Goal: Information Seeking & Learning: Learn about a topic

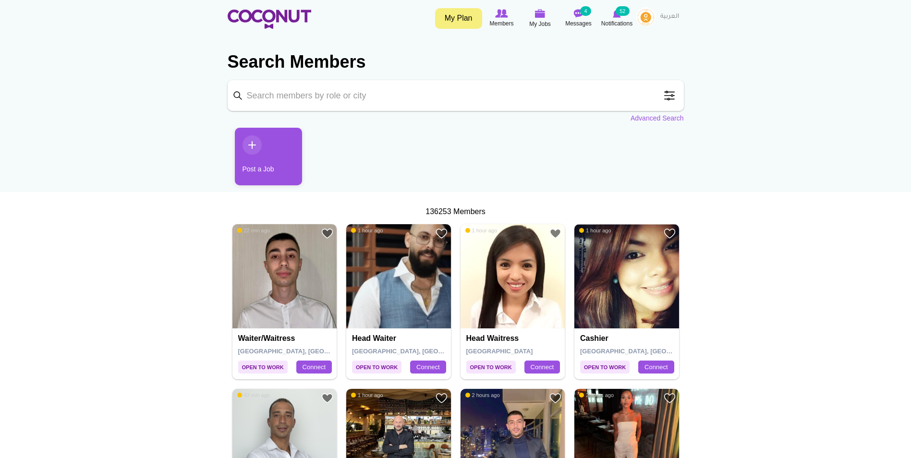
click at [681, 99] on input "Keyword" at bounding box center [456, 95] width 456 height 31
click at [670, 97] on span at bounding box center [669, 95] width 19 height 19
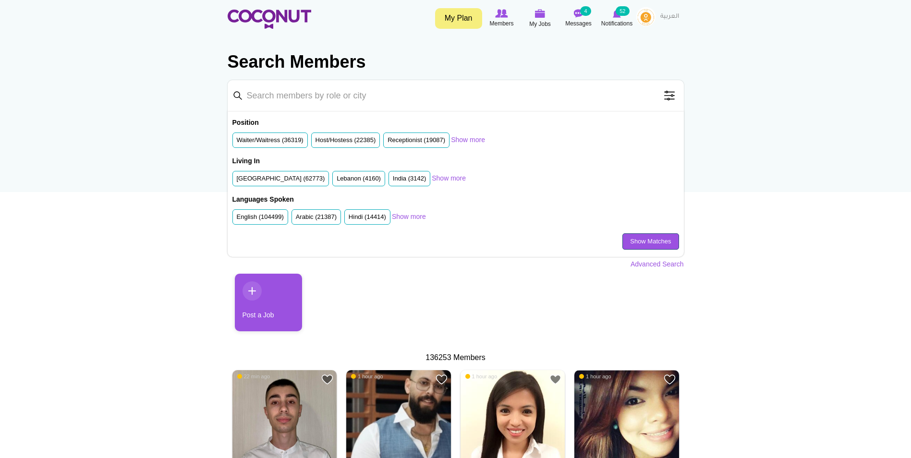
click at [650, 246] on link "Show Matches" at bounding box center [651, 241] width 56 height 16
click at [636, 243] on link "Show Matches" at bounding box center [651, 241] width 56 height 16
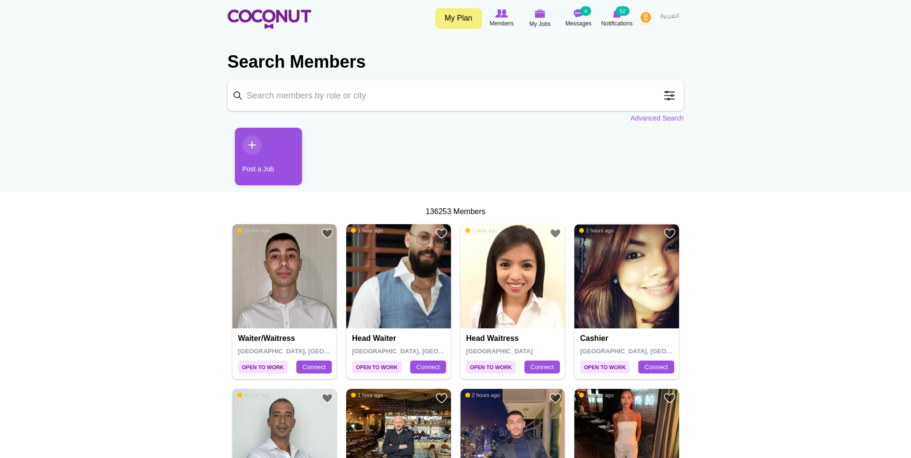
click at [334, 101] on input "Keyword" at bounding box center [456, 95] width 456 height 31
click at [445, 102] on input "Keyword" at bounding box center [456, 95] width 456 height 31
type input "a"
click at [667, 97] on span at bounding box center [669, 95] width 19 height 19
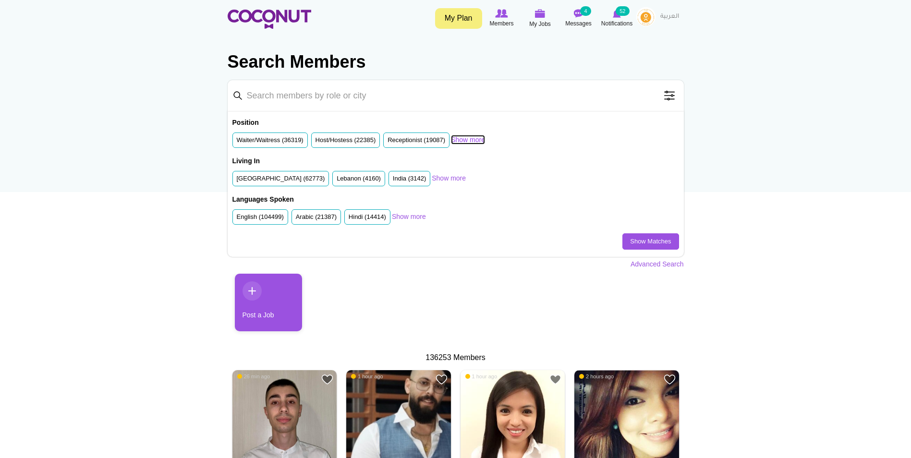
click at [472, 138] on link "Show more" at bounding box center [468, 140] width 34 height 10
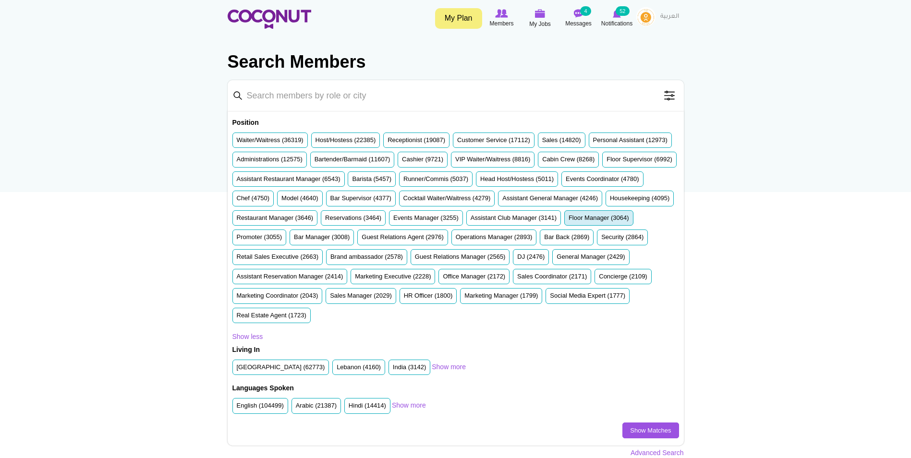
click at [569, 223] on label "Floor Manager (3064)" at bounding box center [599, 218] width 61 height 9
click at [569, 220] on input "Floor Manager (3064)" at bounding box center [569, 220] width 0 height 0
click at [471, 223] on label "Assistant Club Manager (3141)" at bounding box center [514, 218] width 86 height 9
click at [471, 220] on input "Assistant Club Manager (3141)" at bounding box center [471, 220] width 0 height 0
click at [569, 223] on label "Floor Manager (3064)" at bounding box center [599, 218] width 61 height 9
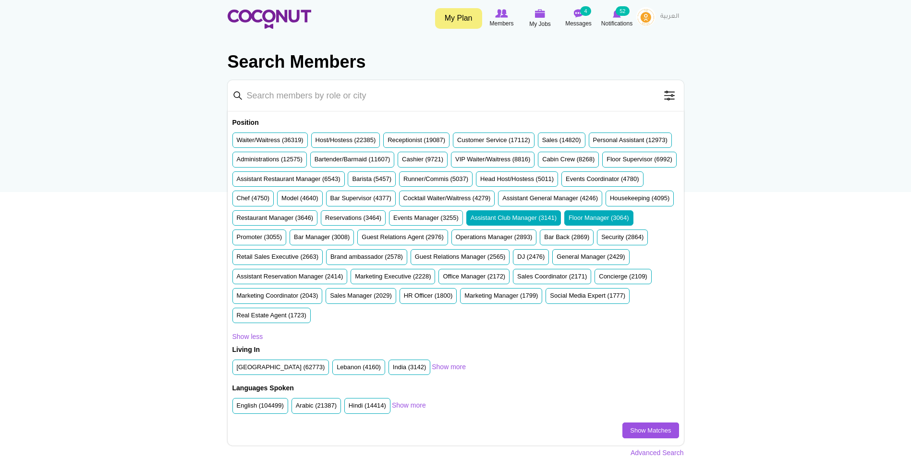
click at [569, 220] on input "Floor Manager (3064)" at bounding box center [569, 220] width 0 height 0
click at [653, 427] on link "Show Matches" at bounding box center [651, 431] width 56 height 16
drag, startPoint x: 288, startPoint y: 371, endPoint x: 309, endPoint y: 375, distance: 22.0
click at [288, 371] on label "United Arab Emirates (62773)" at bounding box center [281, 367] width 88 height 9
click at [237, 369] on input "United Arab Emirates (62773)" at bounding box center [237, 369] width 0 height 0
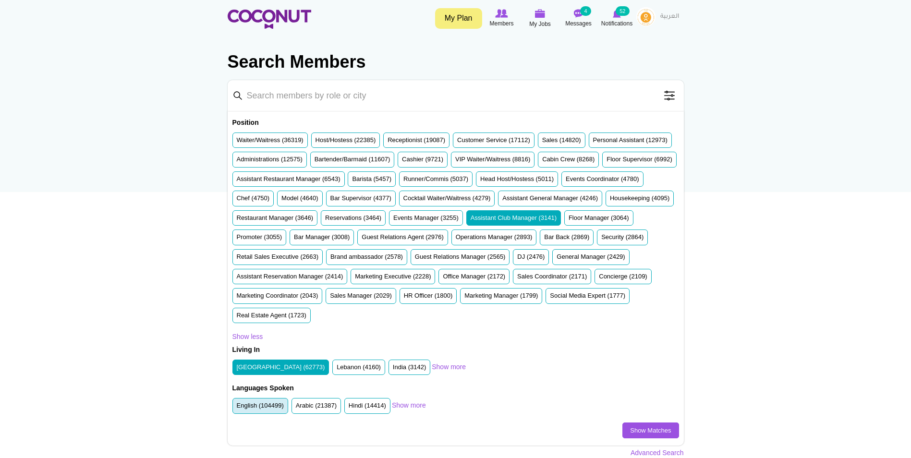
click at [259, 405] on label "English (104499)" at bounding box center [260, 406] width 47 height 9
click at [237, 408] on input "English (104499)" at bounding box center [237, 408] width 0 height 0
click at [665, 426] on link "Show Matches" at bounding box center [651, 431] width 56 height 16
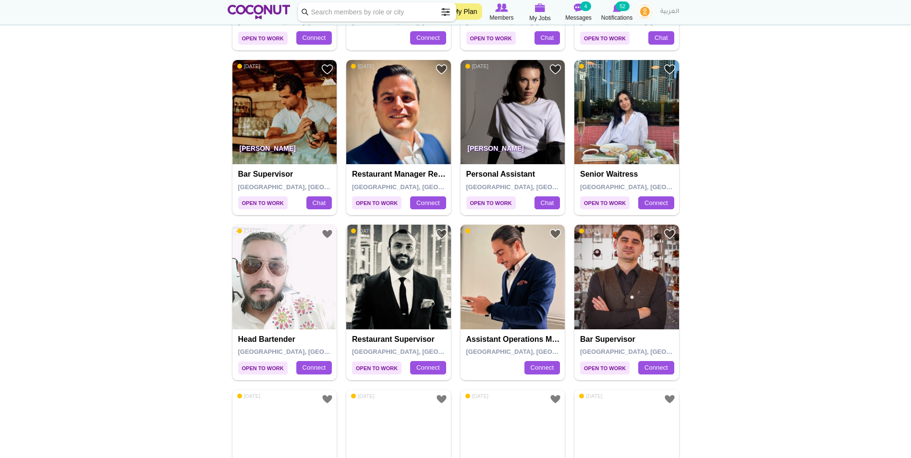
scroll to position [577, 0]
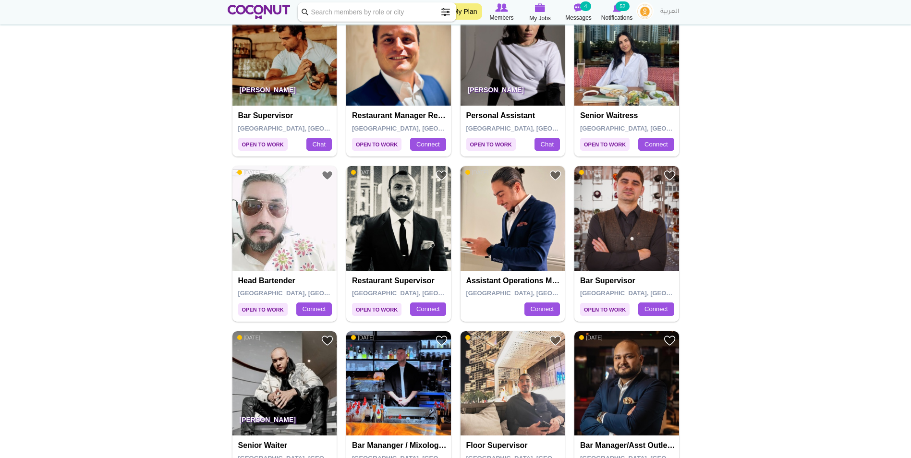
drag, startPoint x: 380, startPoint y: 221, endPoint x: 757, endPoint y: 217, distance: 376.2
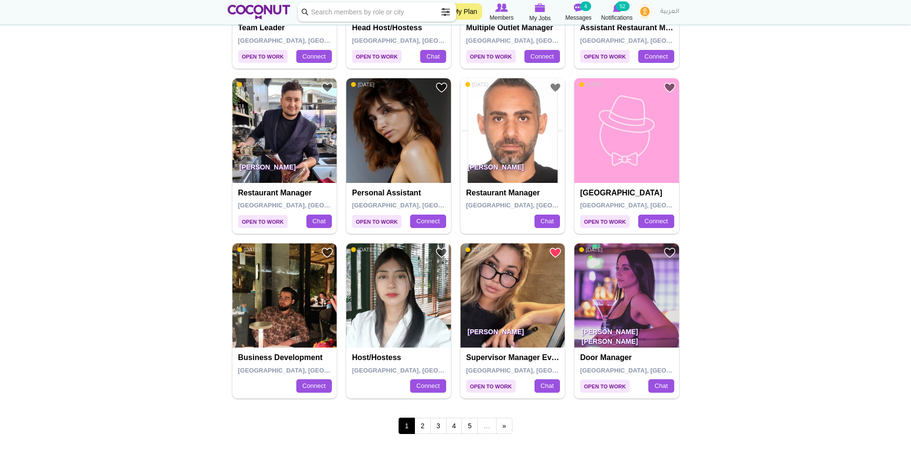
scroll to position [1537, 0]
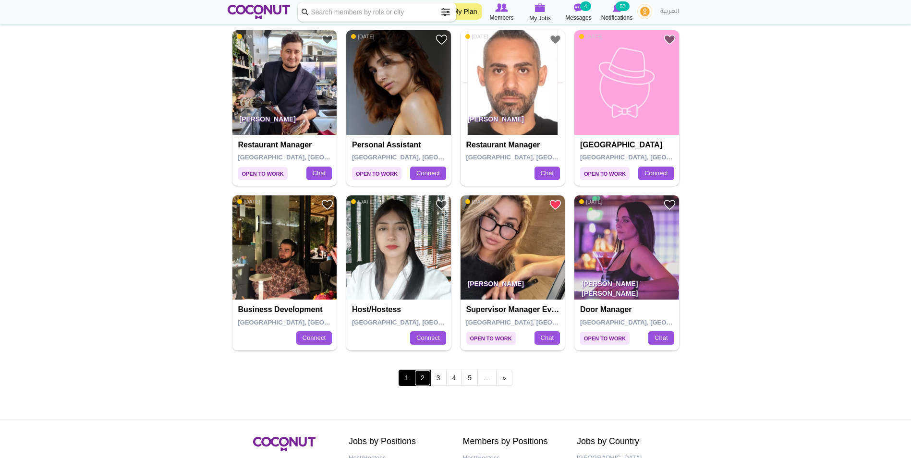
click at [422, 378] on link "2" at bounding box center [423, 378] width 16 height 16
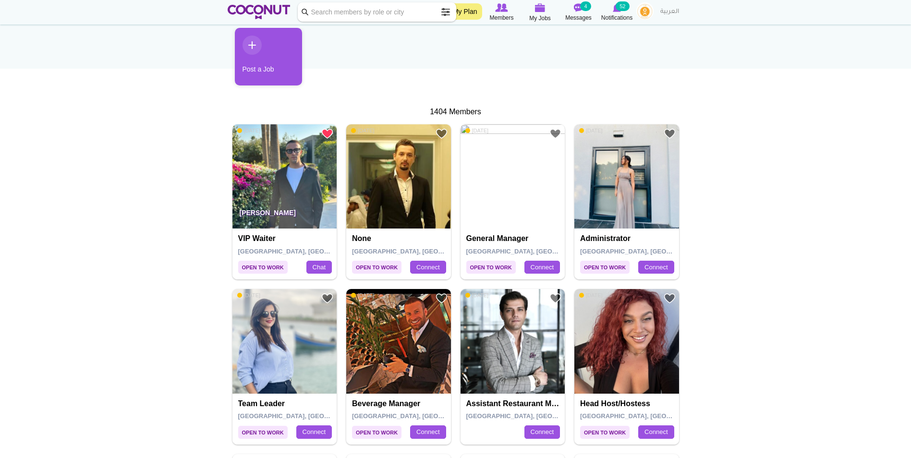
scroll to position [144, 0]
